Goal: Task Accomplishment & Management: Use online tool/utility

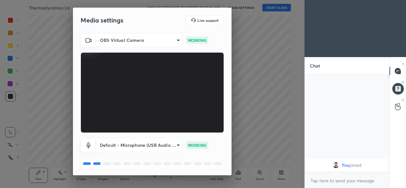
scroll to position [20, 0]
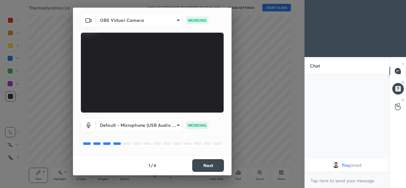
click at [205, 167] on button "Next" at bounding box center [208, 165] width 32 height 13
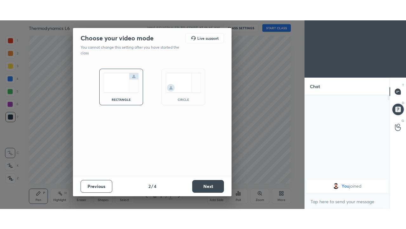
scroll to position [0, 0]
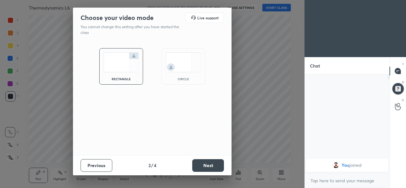
click at [204, 169] on button "Next" at bounding box center [208, 165] width 32 height 13
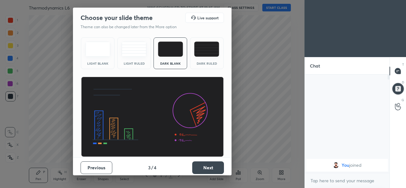
click at [205, 170] on button "Next" at bounding box center [208, 168] width 32 height 13
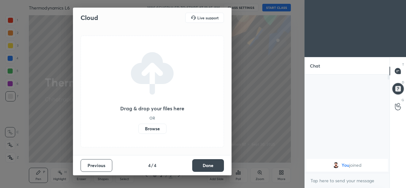
click at [156, 130] on label "Browse" at bounding box center [152, 129] width 28 height 10
click at [138, 130] on input "Browse" at bounding box center [138, 129] width 0 height 10
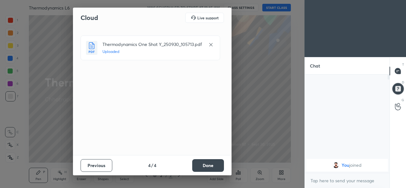
click at [204, 165] on button "Done" at bounding box center [208, 165] width 32 height 13
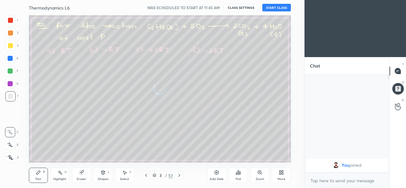
click at [275, 8] on button "START CLASS" at bounding box center [277, 8] width 29 height 8
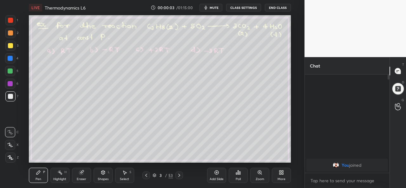
click at [280, 175] on div "More" at bounding box center [281, 175] width 19 height 15
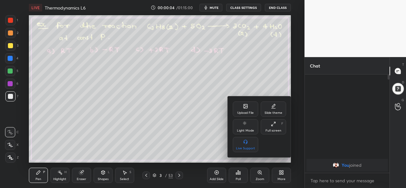
click at [273, 127] on div "Full screen F" at bounding box center [273, 126] width 25 height 15
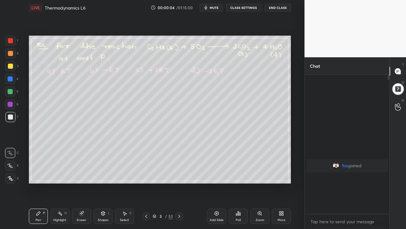
scroll to position [84, 83]
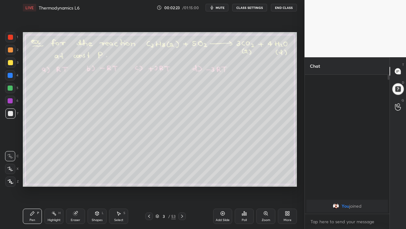
click at [223, 188] on icon at bounding box center [223, 213] width 2 height 2
click at [11, 65] on div at bounding box center [10, 62] width 10 height 10
click at [149, 188] on icon at bounding box center [149, 215] width 2 height 3
click at [12, 53] on div at bounding box center [10, 50] width 10 height 10
click at [182, 188] on icon at bounding box center [182, 215] width 5 height 5
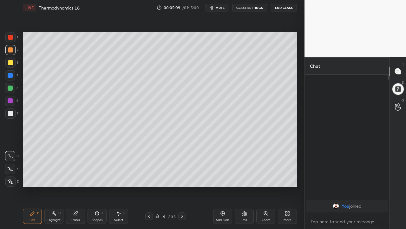
click at [181, 188] on div at bounding box center [182, 216] width 8 height 8
click at [182, 188] on div at bounding box center [182, 216] width 8 height 8
click at [182, 188] on icon at bounding box center [182, 215] width 5 height 5
click at [150, 188] on div at bounding box center [149, 216] width 8 height 8
click at [222, 188] on icon at bounding box center [222, 213] width 5 height 5
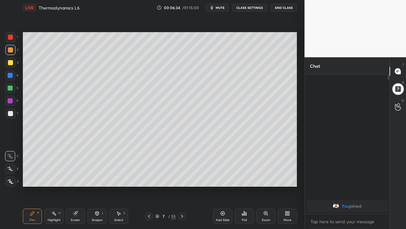
click at [12, 64] on div at bounding box center [10, 62] width 5 height 5
click at [181, 188] on div at bounding box center [182, 216] width 8 height 8
click at [182, 188] on icon at bounding box center [182, 215] width 5 height 5
click at [149, 188] on icon at bounding box center [149, 215] width 5 height 5
click at [182, 188] on icon at bounding box center [182, 215] width 5 height 5
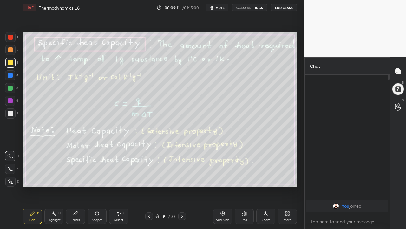
click at [10, 114] on div at bounding box center [10, 113] width 5 height 5
click at [182, 188] on icon at bounding box center [182, 215] width 5 height 5
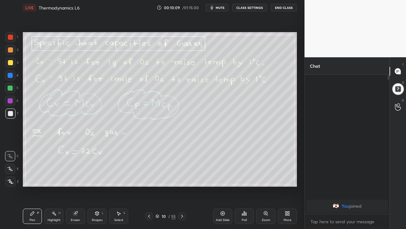
click at [150, 188] on icon at bounding box center [149, 215] width 5 height 5
click at [223, 188] on icon at bounding box center [222, 213] width 5 height 5
click at [11, 51] on div at bounding box center [10, 49] width 5 height 5
click at [78, 188] on div "Eraser" at bounding box center [75, 215] width 19 height 15
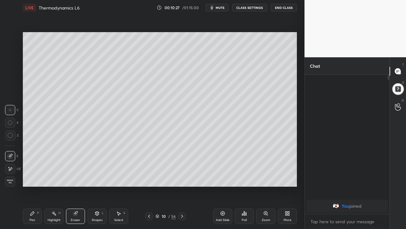
click at [35, 188] on icon at bounding box center [32, 213] width 5 height 5
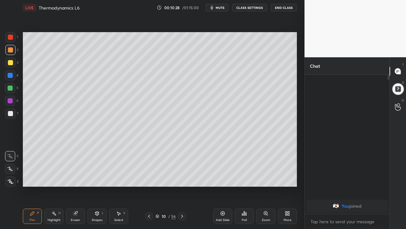
click at [10, 114] on div at bounding box center [10, 113] width 5 height 5
click at [11, 65] on div at bounding box center [10, 62] width 5 height 5
click at [10, 87] on div at bounding box center [10, 87] width 5 height 5
click at [182, 188] on icon at bounding box center [182, 215] width 5 height 5
click at [12, 114] on div at bounding box center [10, 113] width 5 height 5
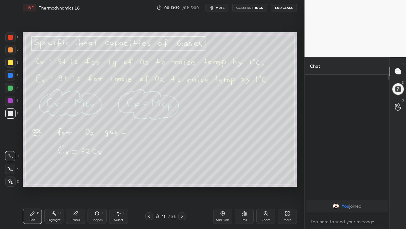
click at [182, 188] on icon at bounding box center [182, 215] width 5 height 5
click at [76, 188] on div "Eraser" at bounding box center [76, 219] width 10 height 3
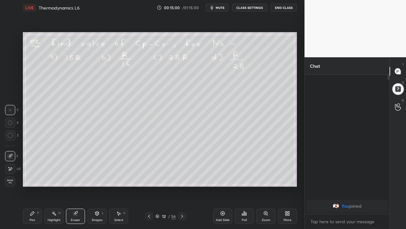
click at [36, 188] on div "Pen P" at bounding box center [32, 215] width 19 height 15
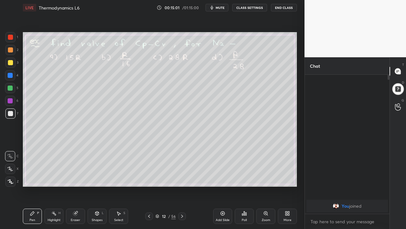
click at [10, 90] on div at bounding box center [10, 87] width 5 height 5
click at [182, 188] on icon at bounding box center [182, 215] width 5 height 5
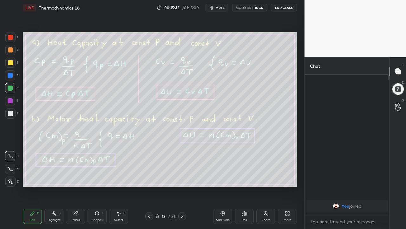
click at [148, 188] on icon at bounding box center [149, 215] width 5 height 5
click at [150, 188] on icon at bounding box center [149, 215] width 5 height 5
click at [149, 188] on icon at bounding box center [149, 215] width 5 height 5
click at [146, 188] on div at bounding box center [149, 216] width 8 height 8
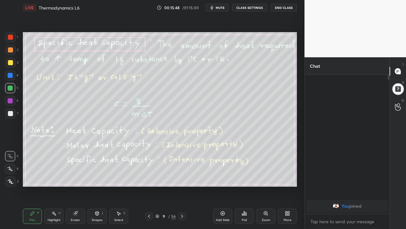
click at [149, 188] on icon at bounding box center [149, 215] width 5 height 5
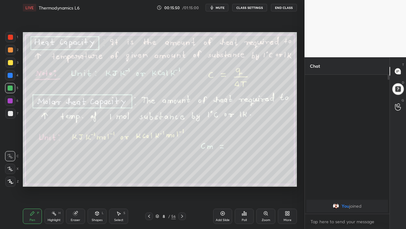
click at [149, 188] on icon at bounding box center [149, 215] width 2 height 3
click at [182, 188] on icon at bounding box center [182, 215] width 5 height 5
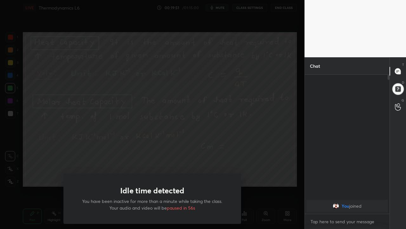
click at [71, 171] on div "Idle time detected You have been inactive for more than a minute while taking t…" at bounding box center [152, 114] width 305 height 229
click at [57, 160] on div "Idle time detected You have been inactive for more than a minute while taking t…" at bounding box center [152, 114] width 305 height 229
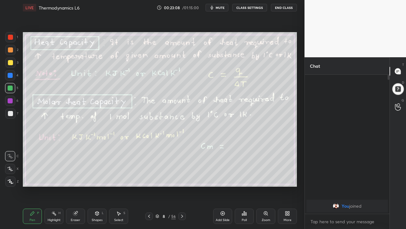
click at [182, 188] on icon at bounding box center [182, 215] width 5 height 5
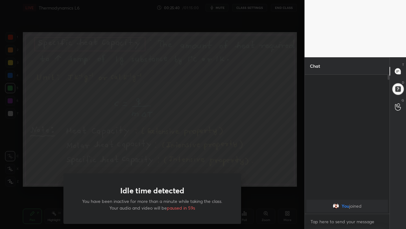
click at [43, 173] on div "Idle time detected You have been inactive for more than a minute while taking t…" at bounding box center [152, 114] width 305 height 229
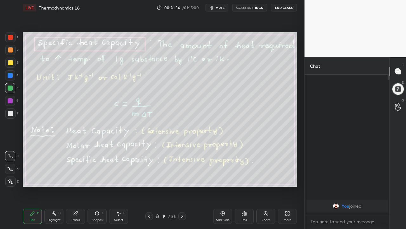
click at [182, 188] on icon at bounding box center [182, 215] width 5 height 5
click at [146, 188] on div at bounding box center [149, 216] width 8 height 8
click at [182, 188] on icon at bounding box center [182, 215] width 5 height 5
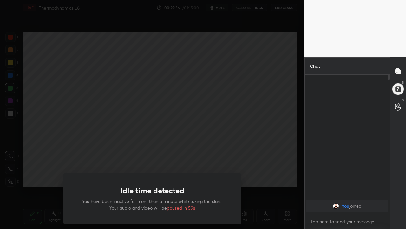
click at [52, 166] on div "Idle time detected You have been inactive for more than a minute while taking t…" at bounding box center [152, 114] width 305 height 229
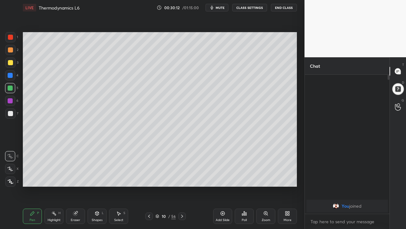
click at [183, 188] on icon at bounding box center [182, 215] width 5 height 5
click at [148, 188] on icon at bounding box center [149, 215] width 5 height 5
click at [182, 188] on icon at bounding box center [182, 215] width 5 height 5
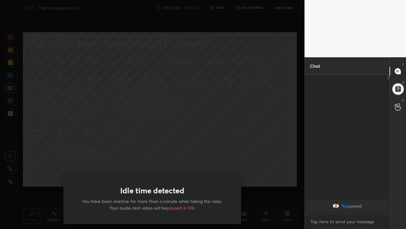
click at [39, 158] on div "Idle time detected You have been inactive for more than a minute while taking t…" at bounding box center [152, 114] width 305 height 229
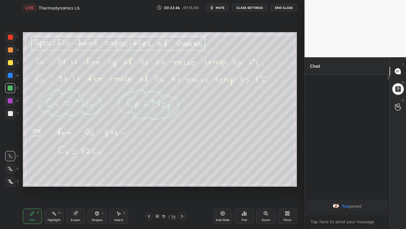
click at [182, 188] on icon at bounding box center [182, 215] width 5 height 5
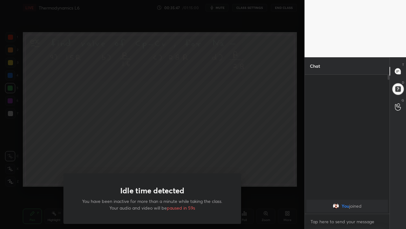
click at [43, 182] on div "Idle time detected You have been inactive for more than a minute while taking t…" at bounding box center [152, 114] width 305 height 229
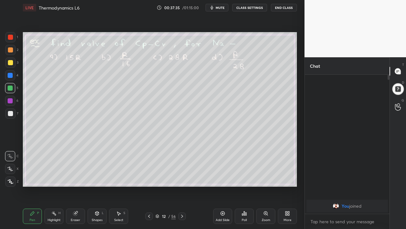
click at [223, 188] on icon at bounding box center [223, 213] width 2 height 2
click at [10, 116] on div at bounding box center [10, 113] width 5 height 5
click at [152, 188] on div at bounding box center [150, 216] width 8 height 8
click at [182, 188] on icon at bounding box center [182, 215] width 5 height 5
click at [175, 188] on div "57" at bounding box center [174, 216] width 4 height 6
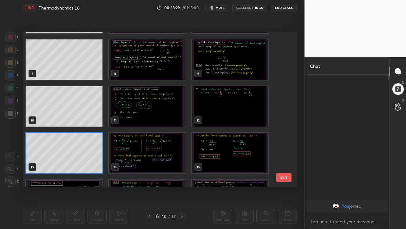
scroll to position [90, 0]
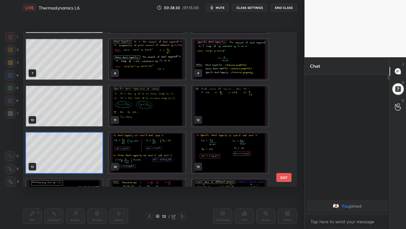
click at [142, 159] on img "grid" at bounding box center [147, 152] width 77 height 40
click at [142, 161] on img "grid" at bounding box center [147, 152] width 77 height 40
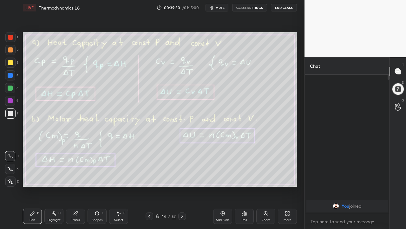
click at [148, 188] on icon at bounding box center [149, 215] width 5 height 5
click at [146, 188] on div at bounding box center [150, 216] width 8 height 8
click at [148, 188] on icon at bounding box center [149, 215] width 5 height 5
click at [149, 188] on icon at bounding box center [149, 215] width 5 height 5
click at [182, 188] on icon at bounding box center [182, 215] width 5 height 5
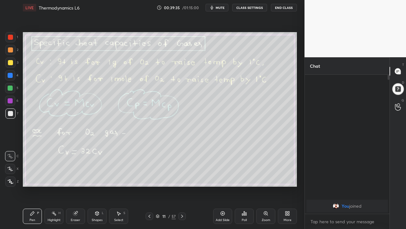
click at [182, 188] on icon at bounding box center [182, 215] width 5 height 5
click at [185, 188] on div at bounding box center [182, 216] width 8 height 8
click at [182, 188] on icon at bounding box center [182, 215] width 5 height 5
click at [10, 89] on div at bounding box center [10, 87] width 5 height 5
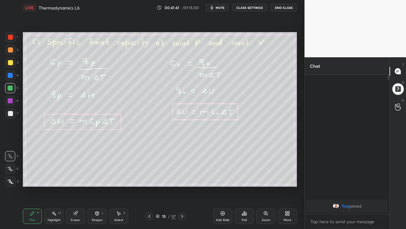
click at [181, 188] on icon at bounding box center [182, 215] width 5 height 5
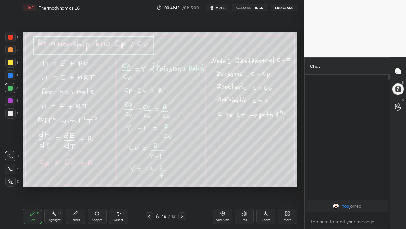
click at [149, 188] on icon at bounding box center [149, 215] width 5 height 5
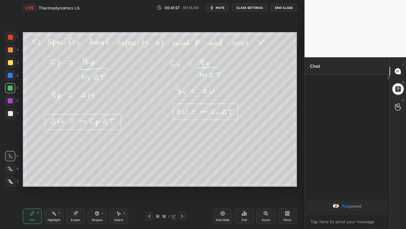
click at [10, 117] on div at bounding box center [10, 113] width 10 height 10
click at [183, 188] on icon at bounding box center [182, 215] width 2 height 3
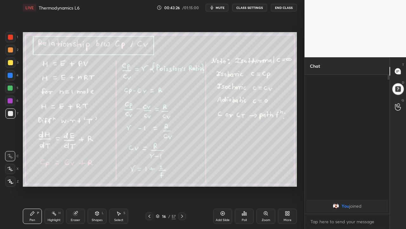
click at [149, 188] on icon at bounding box center [150, 215] width 2 height 3
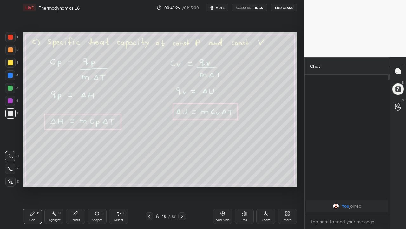
click at [222, 188] on icon at bounding box center [223, 213] width 2 height 2
click at [10, 66] on div at bounding box center [10, 62] width 10 height 10
click at [10, 75] on div at bounding box center [10, 75] width 5 height 5
click at [10, 89] on div at bounding box center [10, 87] width 5 height 5
click at [181, 188] on icon at bounding box center [182, 215] width 5 height 5
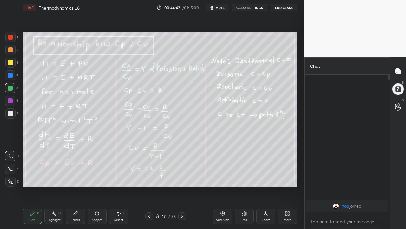
click at [150, 188] on icon at bounding box center [149, 215] width 5 height 5
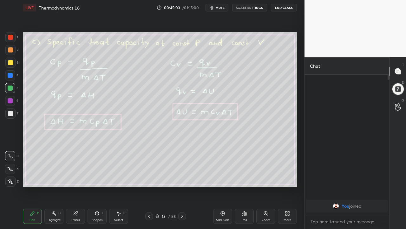
click at [184, 188] on div at bounding box center [182, 216] width 8 height 8
click at [182, 188] on icon at bounding box center [182, 215] width 2 height 3
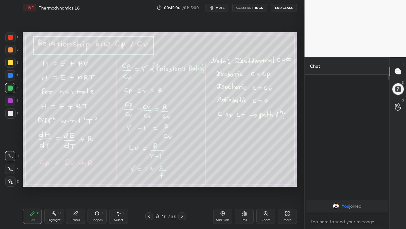
click at [149, 188] on icon at bounding box center [149, 215] width 5 height 5
click at [182, 188] on icon at bounding box center [182, 215] width 5 height 5
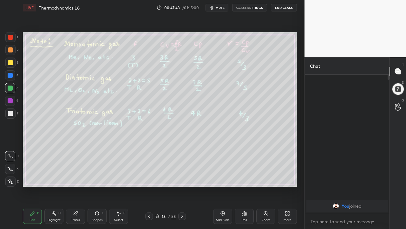
click at [149, 188] on icon at bounding box center [149, 215] width 5 height 5
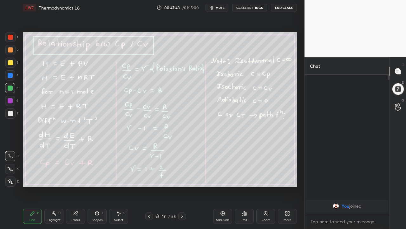
click at [151, 188] on div at bounding box center [149, 216] width 8 height 8
click at [182, 188] on icon at bounding box center [182, 215] width 5 height 5
click at [148, 188] on icon at bounding box center [149, 215] width 5 height 5
click at [149, 188] on div at bounding box center [149, 216] width 8 height 8
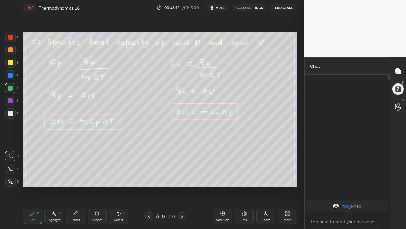
click at [149, 188] on icon at bounding box center [149, 215] width 5 height 5
click at [181, 188] on icon at bounding box center [182, 215] width 5 height 5
click at [182, 188] on icon at bounding box center [182, 215] width 5 height 5
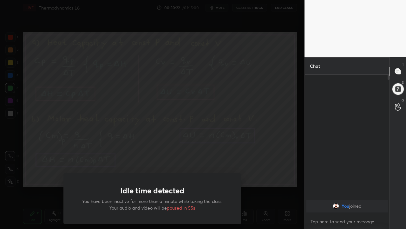
click at [82, 166] on div "Idle time detected You have been inactive for more than a minute while taking t…" at bounding box center [152, 114] width 305 height 229
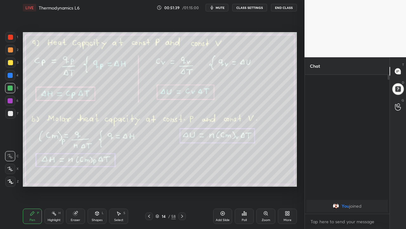
click at [182, 188] on icon at bounding box center [182, 215] width 5 height 5
click at [150, 188] on icon at bounding box center [149, 215] width 5 height 5
click at [179, 188] on div at bounding box center [182, 216] width 8 height 8
click at [145, 188] on div at bounding box center [149, 216] width 8 height 8
click at [182, 188] on icon at bounding box center [182, 215] width 5 height 5
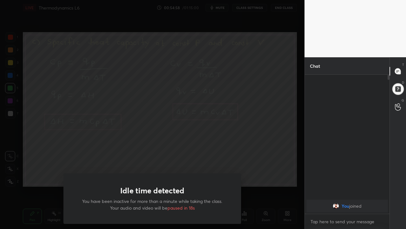
click at [199, 154] on div "Idle time detected You have been inactive for more than a minute while taking t…" at bounding box center [152, 114] width 305 height 229
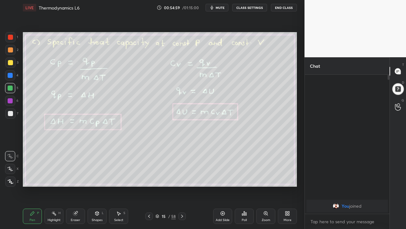
click at [182, 188] on icon at bounding box center [182, 215] width 5 height 5
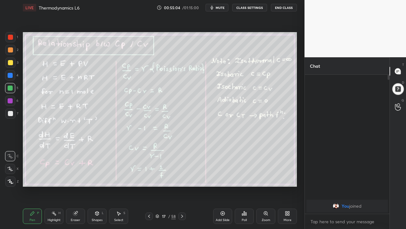
click at [182, 188] on icon at bounding box center [182, 215] width 5 height 5
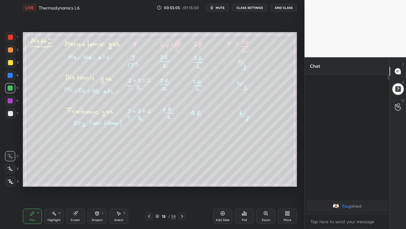
click at [182, 188] on icon at bounding box center [182, 215] width 2 height 3
click at [182, 188] on icon at bounding box center [182, 215] width 5 height 5
click at [182, 188] on icon at bounding box center [182, 215] width 2 height 3
click at [149, 188] on icon at bounding box center [149, 215] width 5 height 5
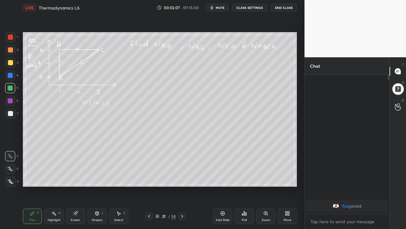
click at [150, 188] on icon at bounding box center [149, 215] width 5 height 5
click at [149, 188] on icon at bounding box center [149, 215] width 5 height 5
click at [150, 188] on div at bounding box center [149, 216] width 8 height 8
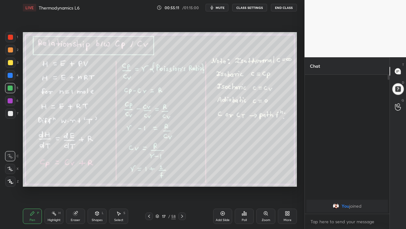
click at [182, 188] on icon at bounding box center [182, 215] width 5 height 5
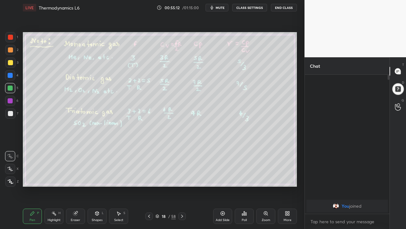
click at [152, 188] on div at bounding box center [149, 216] width 8 height 8
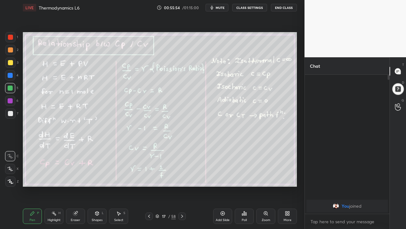
click at [185, 188] on div at bounding box center [182, 216] width 8 height 8
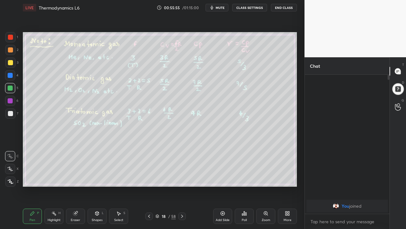
click at [149, 188] on icon at bounding box center [149, 215] width 5 height 5
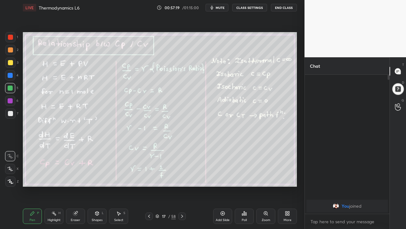
click at [400, 92] on div at bounding box center [398, 89] width 13 height 13
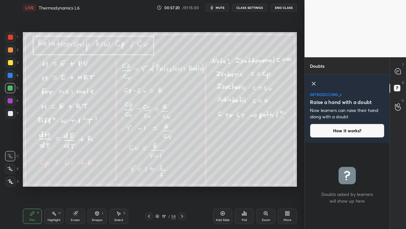
click at [399, 106] on circle at bounding box center [399, 105] width 3 height 3
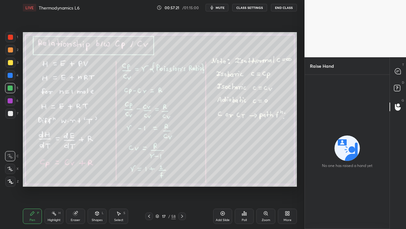
click at [400, 92] on icon at bounding box center [398, 88] width 11 height 11
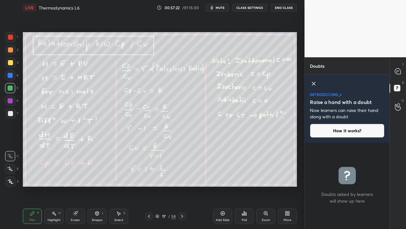
click at [395, 106] on icon at bounding box center [398, 106] width 6 height 7
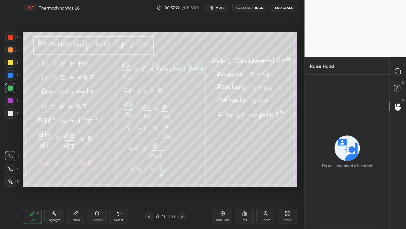
click at [400, 92] on icon at bounding box center [398, 88] width 11 height 11
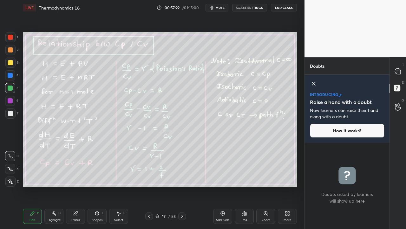
click at [397, 105] on icon at bounding box center [398, 106] width 6 height 7
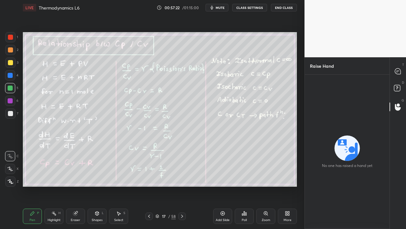
click at [400, 92] on icon at bounding box center [398, 88] width 11 height 11
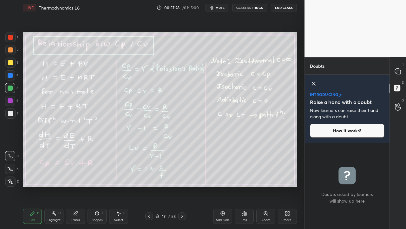
click at [399, 72] on icon at bounding box center [398, 71] width 6 height 6
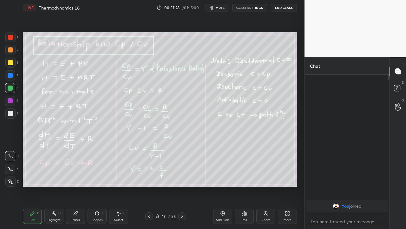
scroll to position [137, 83]
click at [366, 188] on body "1 2 3 4 5 6 7 C X Z C X Z E E Erase all H H LIVE Thermodynamics L6 00:57:29 / 0…" at bounding box center [203, 114] width 406 height 229
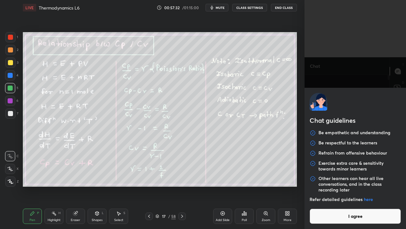
click at [391, 188] on button "I agree" at bounding box center [355, 215] width 91 height 15
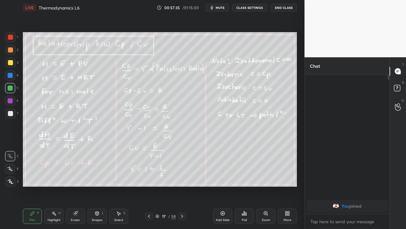
click at [185, 188] on div at bounding box center [182, 216] width 8 height 8
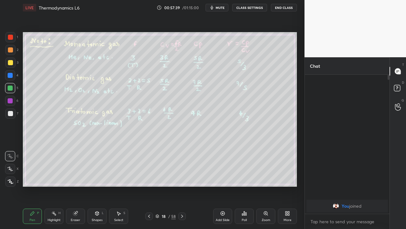
click at [150, 188] on icon at bounding box center [149, 215] width 5 height 5
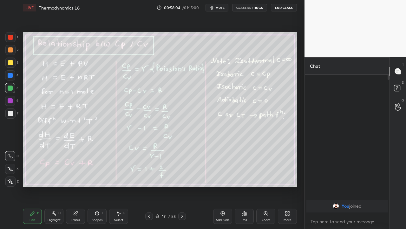
click at [185, 188] on div at bounding box center [182, 216] width 8 height 8
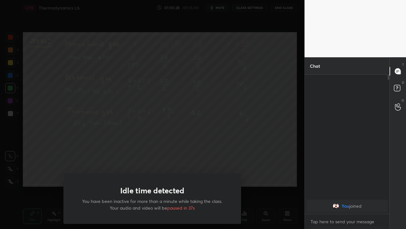
click at [251, 146] on div "Idle time detected You have been inactive for more than a minute while taking t…" at bounding box center [152, 114] width 305 height 229
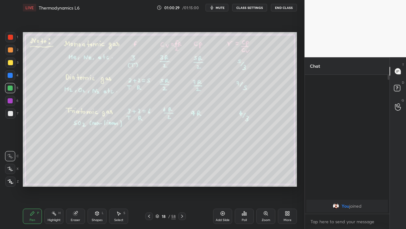
click at [183, 188] on icon at bounding box center [182, 215] width 5 height 5
click at [149, 188] on icon at bounding box center [149, 215] width 5 height 5
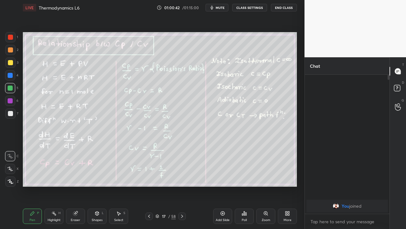
click at [148, 188] on div at bounding box center [149, 216] width 8 height 8
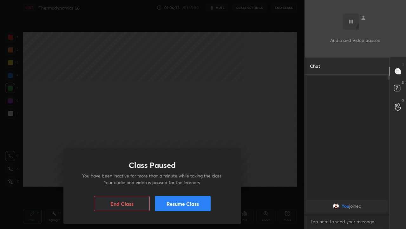
click at [188, 188] on button "Resume Class" at bounding box center [183, 203] width 56 height 15
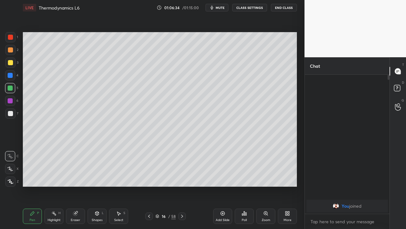
click at [278, 10] on button "End Class" at bounding box center [284, 8] width 26 height 8
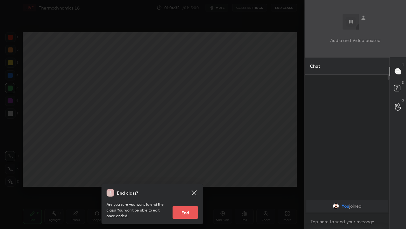
click at [185, 188] on button "End" at bounding box center [185, 212] width 25 height 13
type textarea "x"
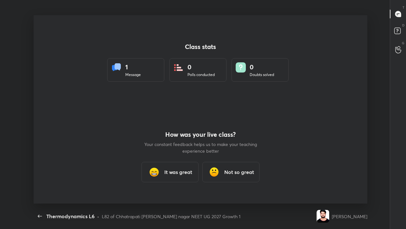
scroll to position [188, 401]
click at [188, 170] on h3 "It was great" at bounding box center [179, 172] width 28 height 8
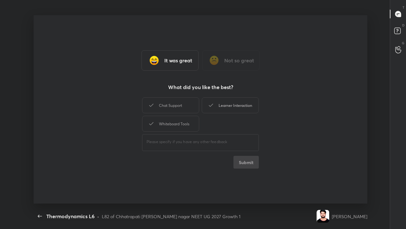
click at [238, 107] on div "Learner Interaction" at bounding box center [230, 105] width 57 height 16
click at [250, 157] on button "Submit" at bounding box center [246, 162] width 25 height 13
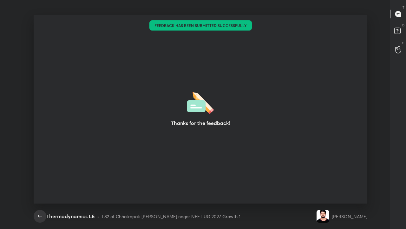
click at [43, 188] on icon "button" at bounding box center [40, 216] width 8 height 8
